Goal: Transaction & Acquisition: Purchase product/service

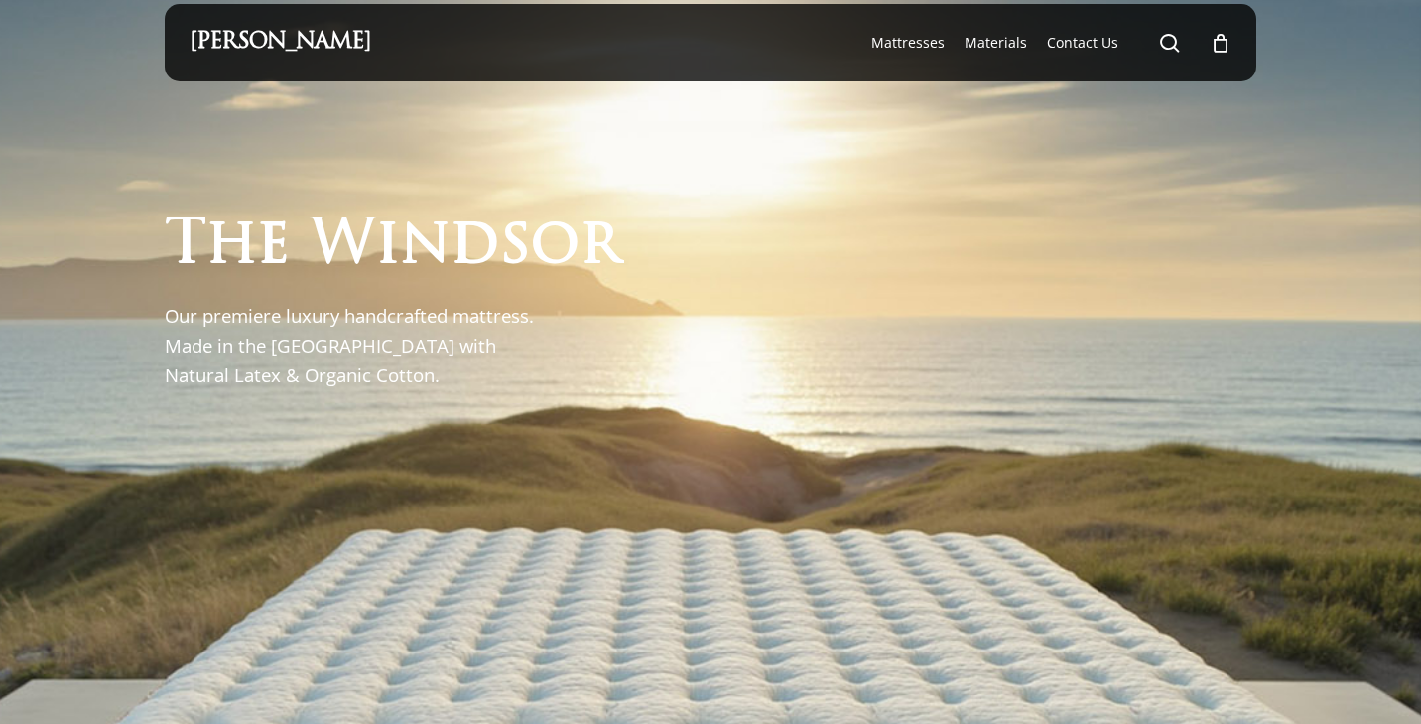
scroll to position [26, 0]
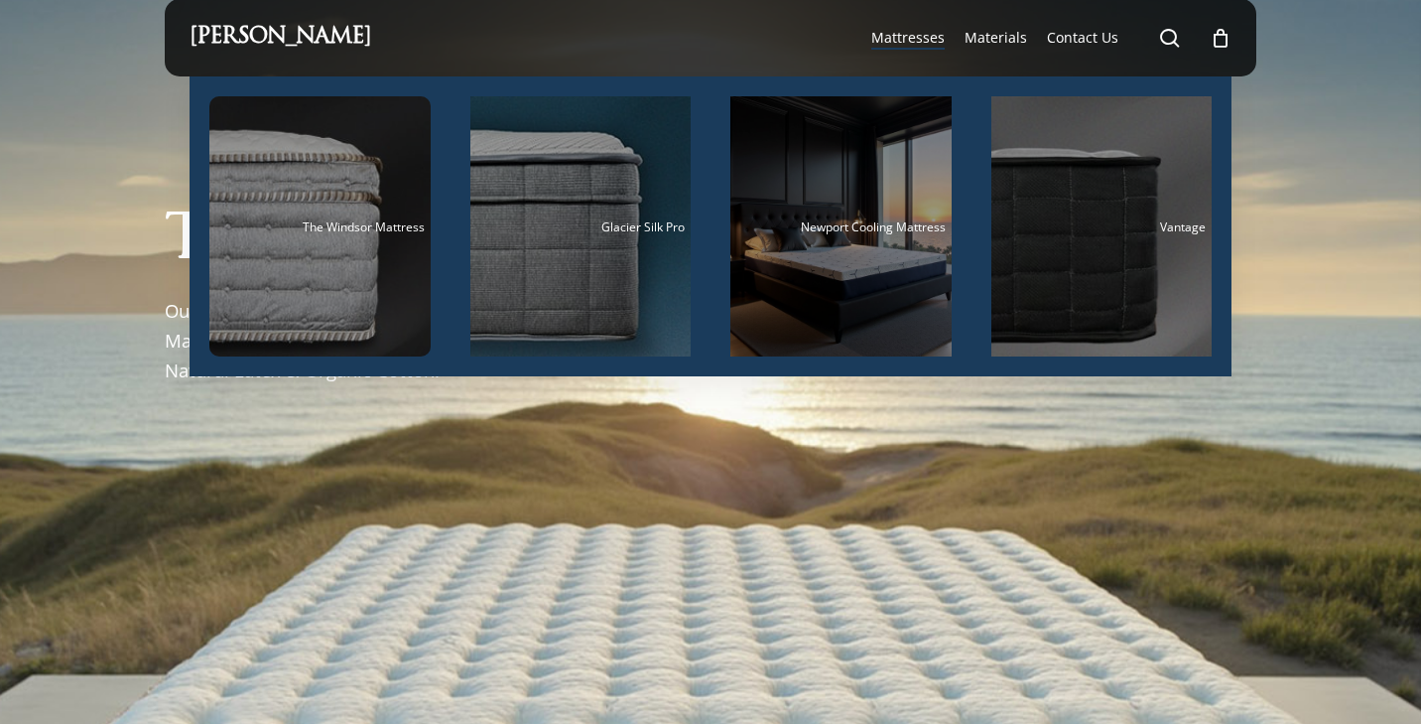
click at [899, 38] on span "Mattresses" at bounding box center [907, 37] width 73 height 19
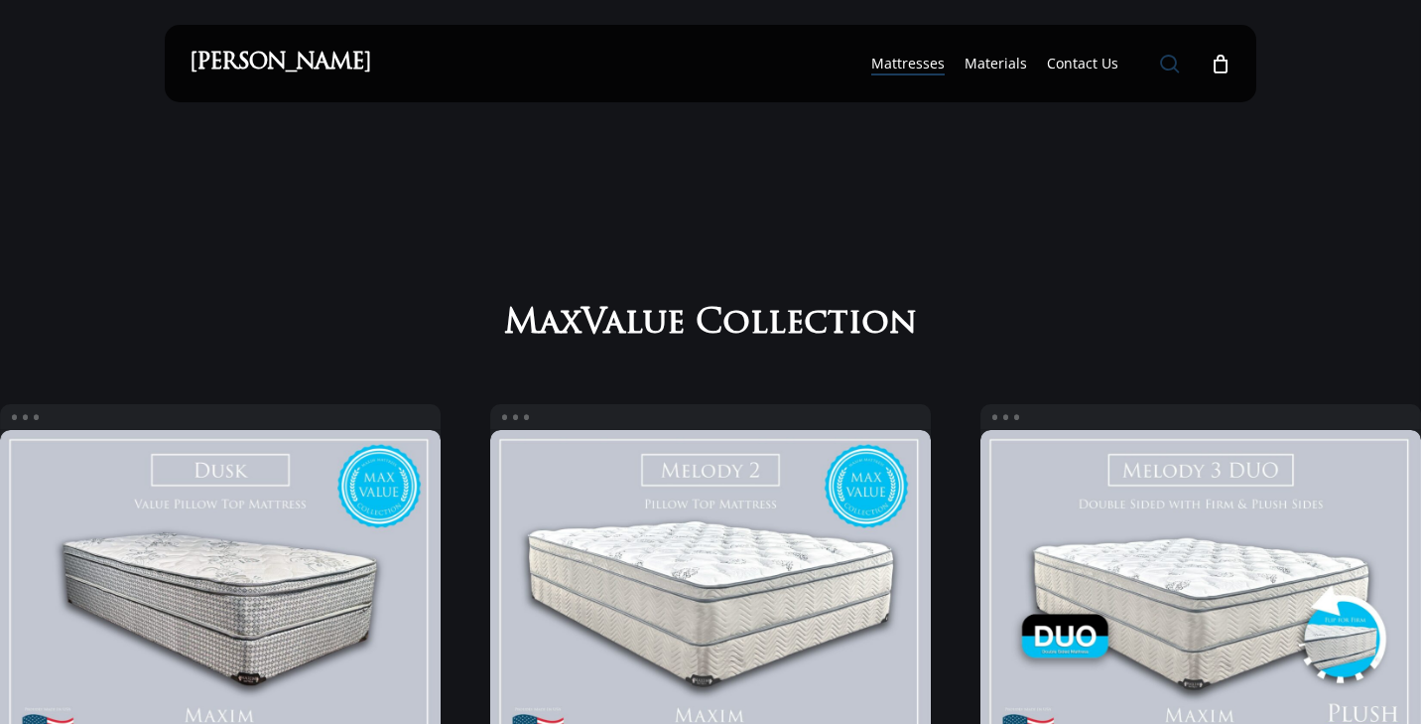
click at [1163, 62] on span "Main Menu" at bounding box center [1170, 64] width 20 height 20
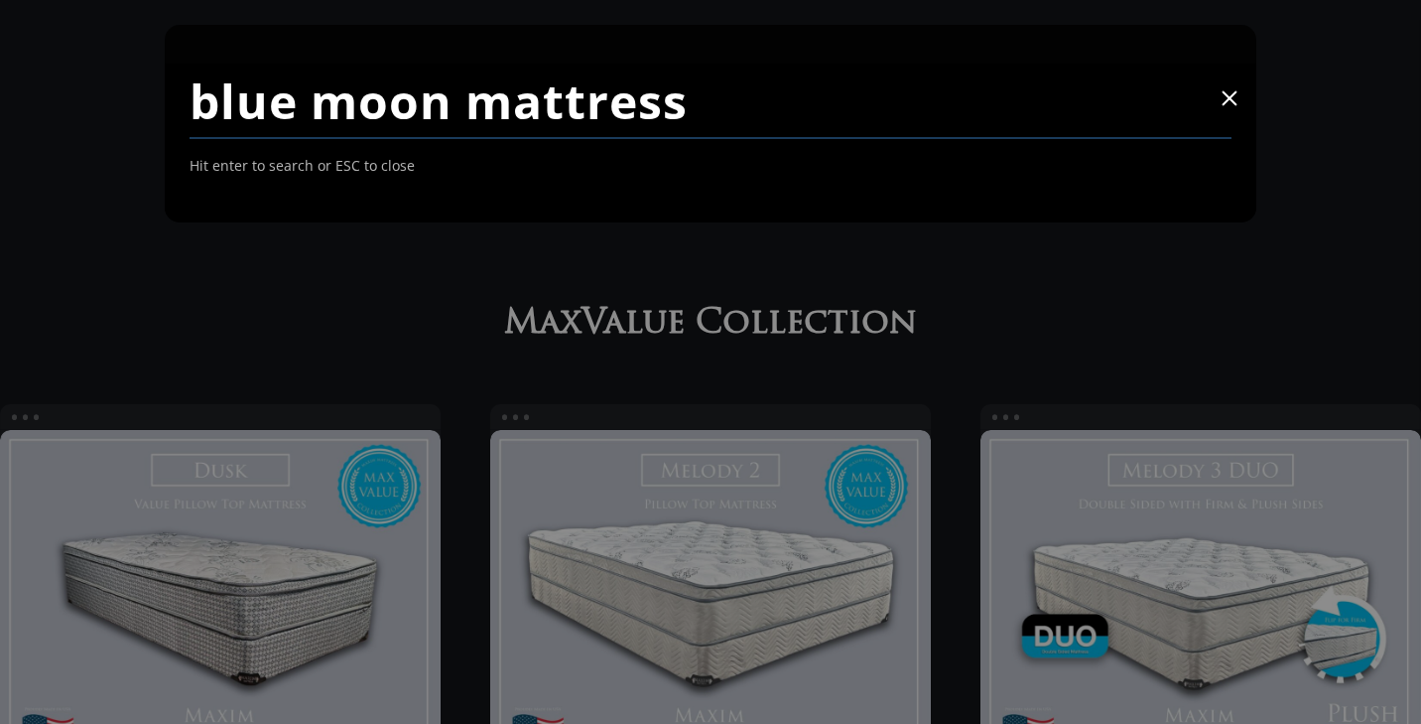
type input "blue moon mattress"
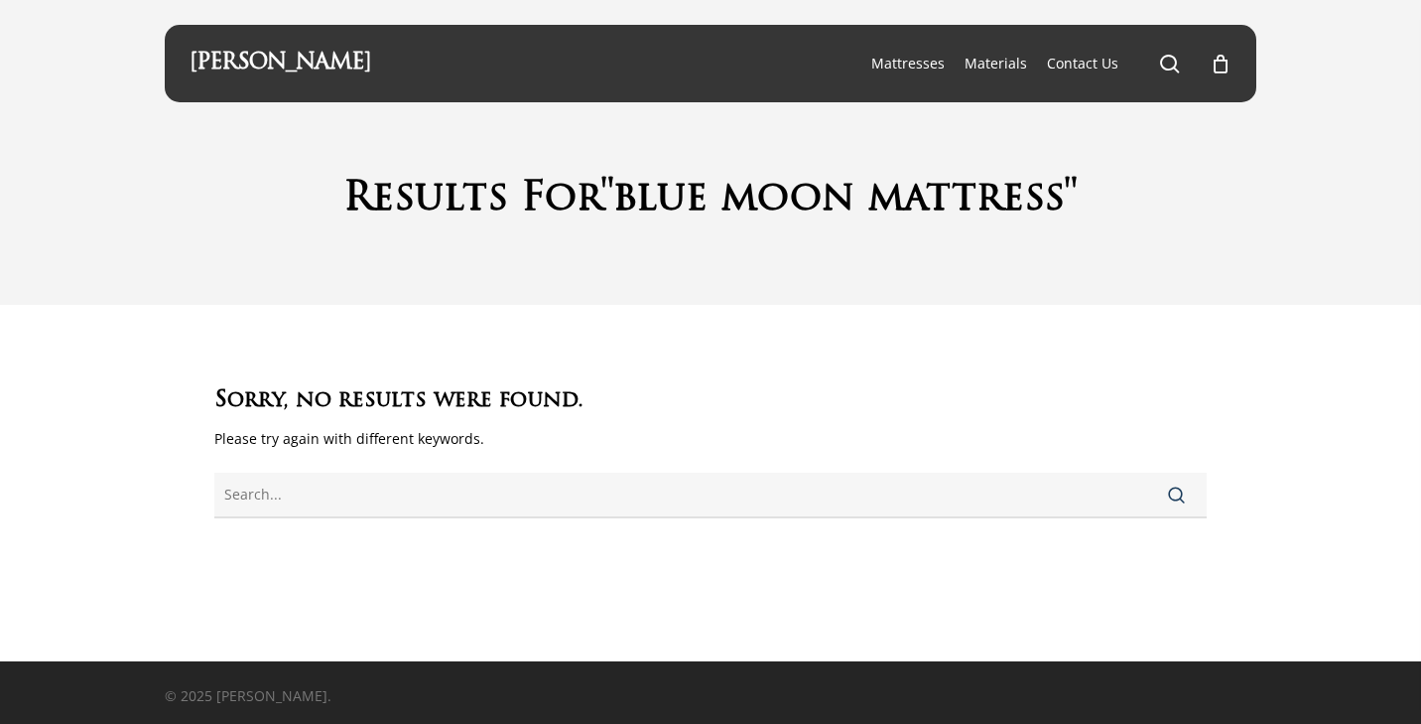
scroll to position [3, 0]
